Goal: Entertainment & Leisure: Consume media (video, audio)

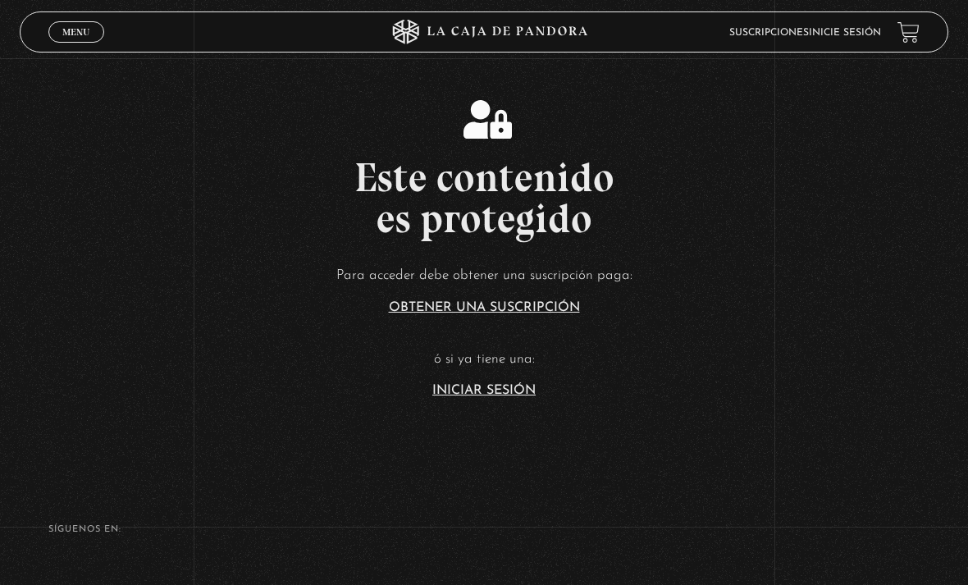
click at [511, 397] on article "Para acceder debe obtener una suscripción paga: Obtener una suscripción ó si ya…" at bounding box center [484, 330] width 968 height 134
click at [518, 397] on link "Iniciar Sesión" at bounding box center [483, 390] width 103 height 13
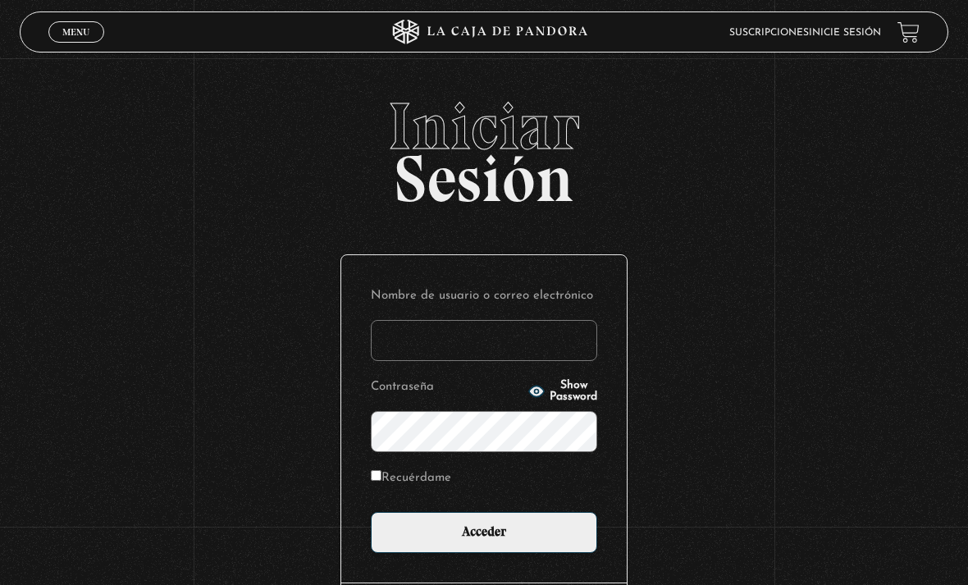
type input "victor.mendiola0309@gmail.com"
click at [484, 540] on input "Acceder" at bounding box center [484, 532] width 226 height 41
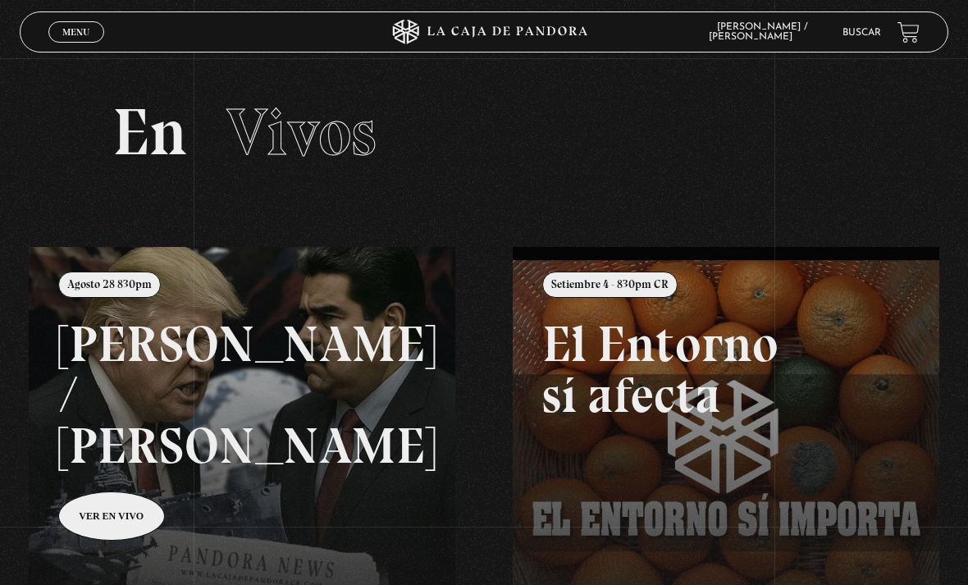
click at [63, 35] on span "Menu" at bounding box center [75, 32] width 27 height 10
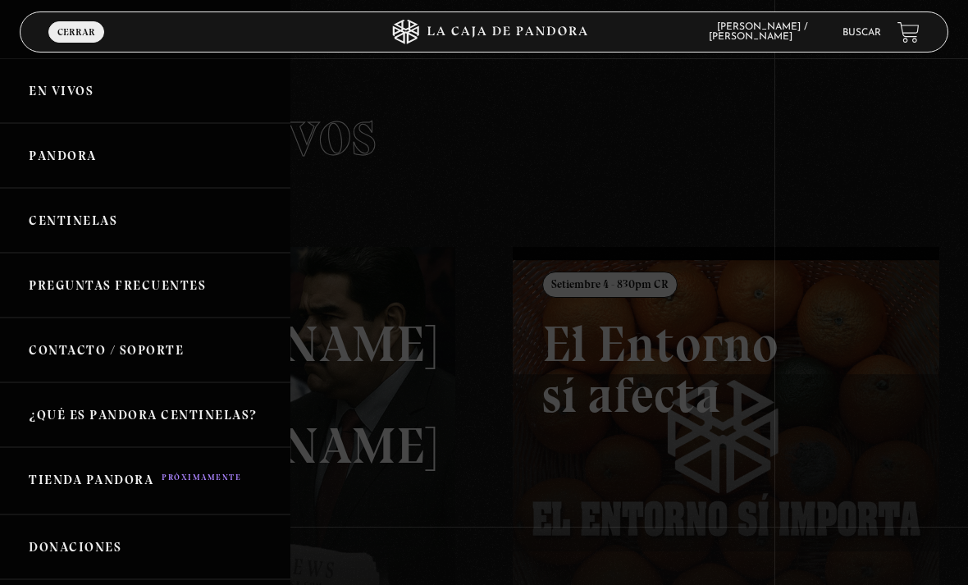
click at [47, 163] on link "Pandora" at bounding box center [145, 155] width 290 height 65
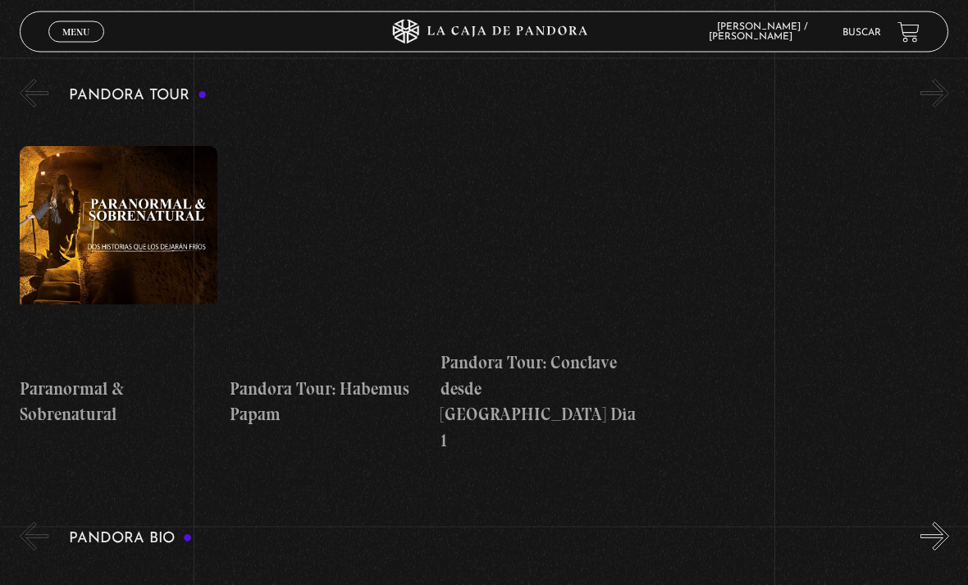
scroll to position [1874, 0]
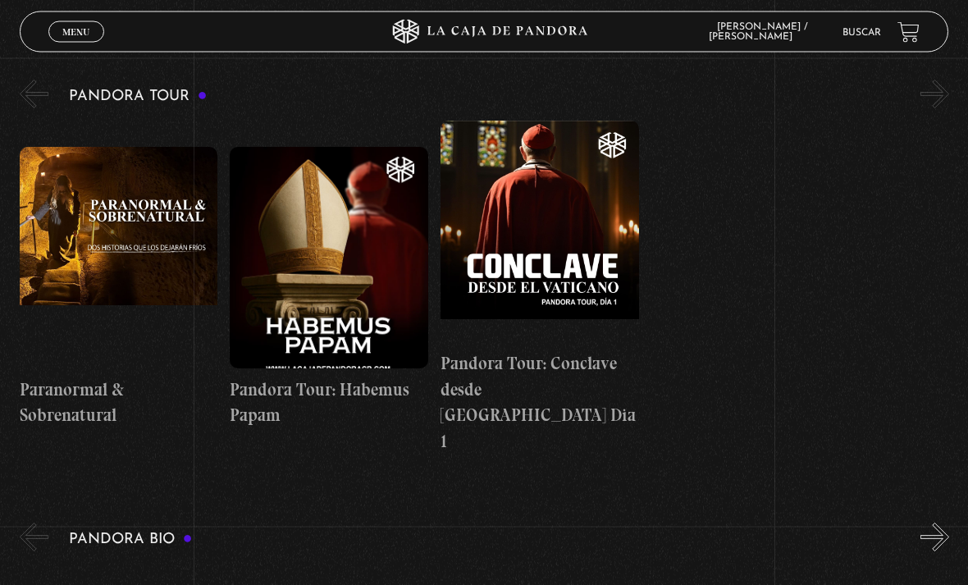
click at [61, 154] on figure at bounding box center [119, 258] width 198 height 221
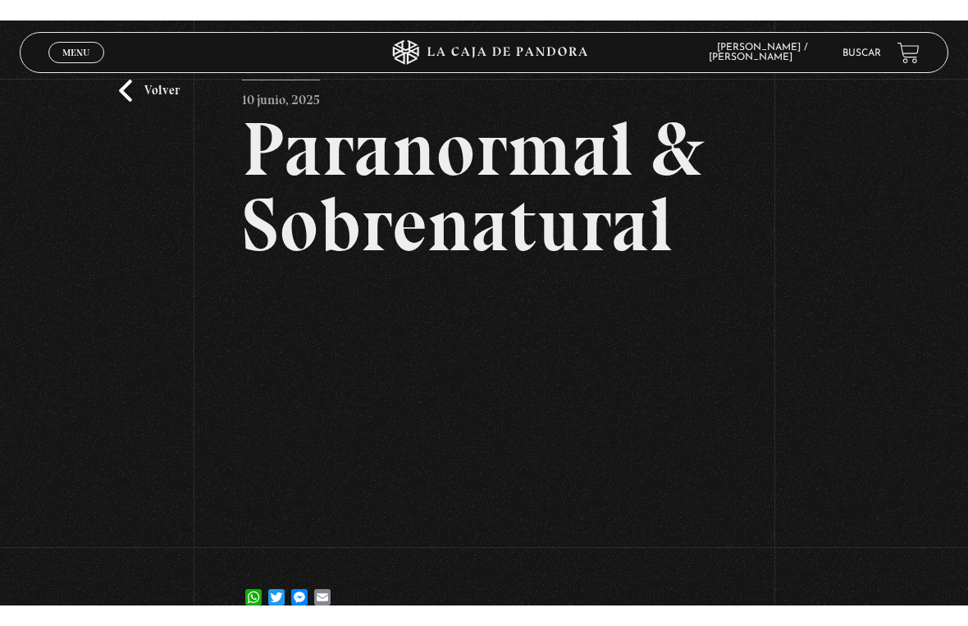
scroll to position [20, 0]
